Goal: Transaction & Acquisition: Purchase product/service

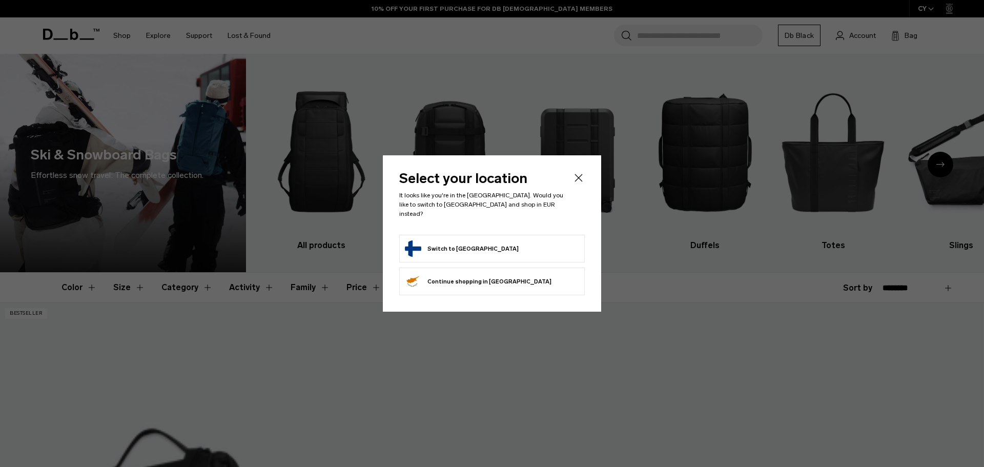
click at [487, 250] on form "Switch to [GEOGRAPHIC_DATA]" at bounding box center [492, 248] width 174 height 16
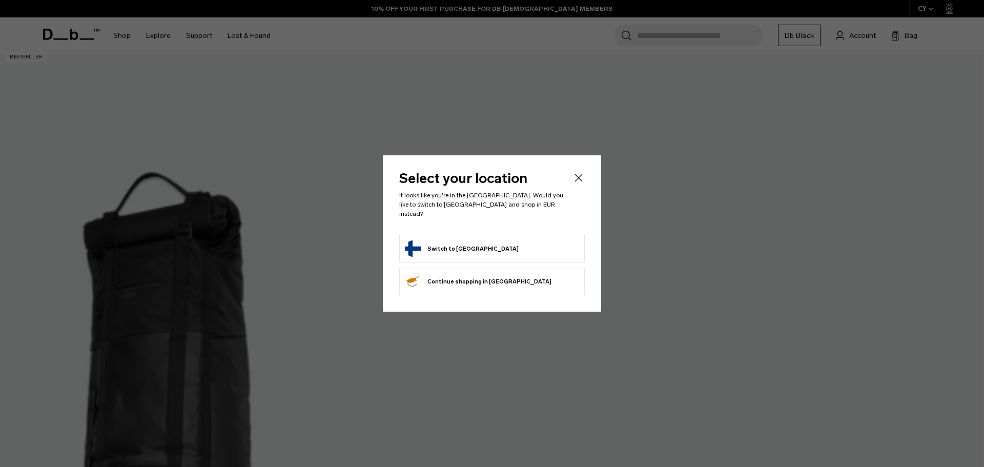
click at [424, 246] on button "Switch to [GEOGRAPHIC_DATA]" at bounding box center [462, 248] width 114 height 16
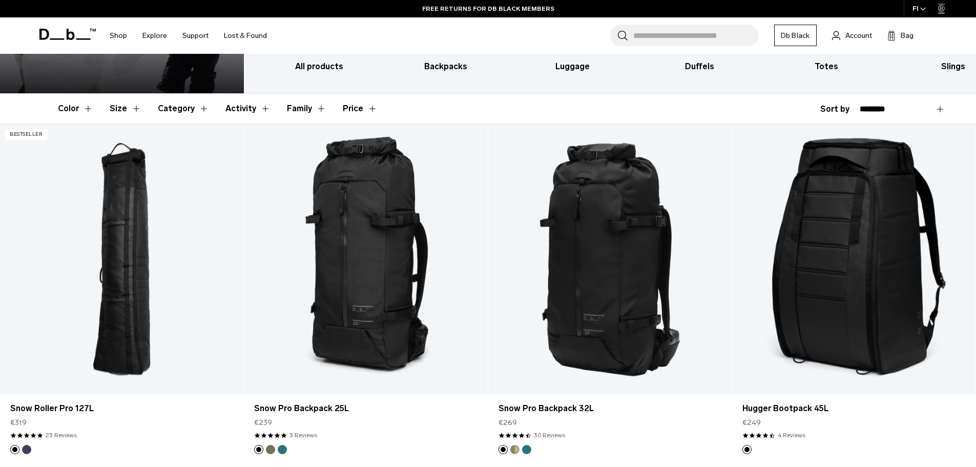
scroll to position [138, 0]
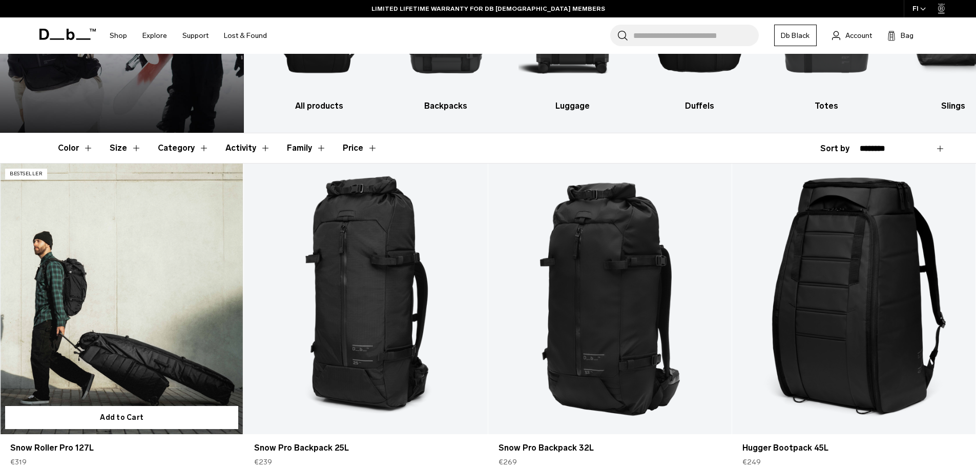
click at [119, 226] on link "Snow Roller Pro 127L" at bounding box center [121, 298] width 243 height 270
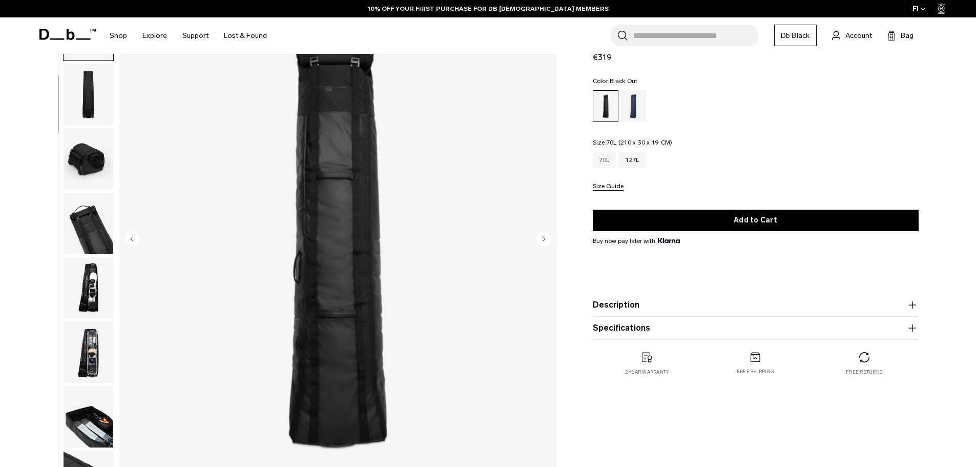
click at [603, 152] on div "70L" at bounding box center [605, 160] width 24 height 16
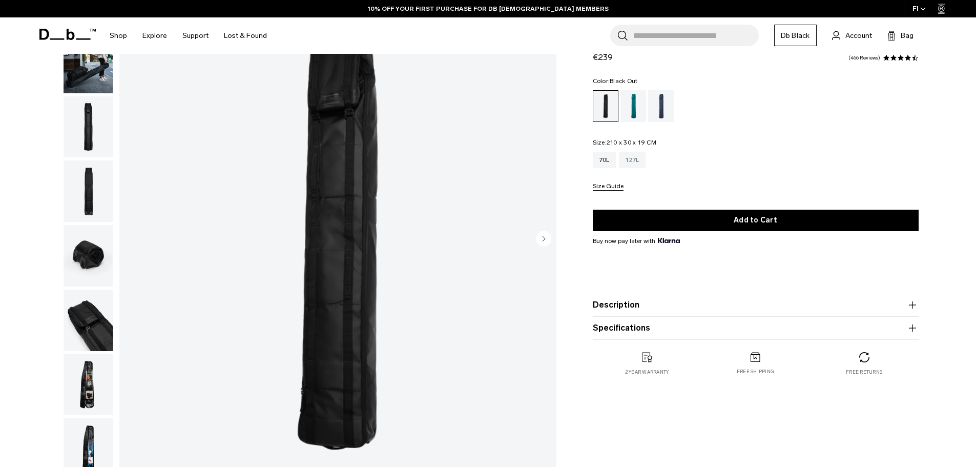
click at [626, 164] on div "127L" at bounding box center [632, 160] width 27 height 16
